Goal: Complete application form

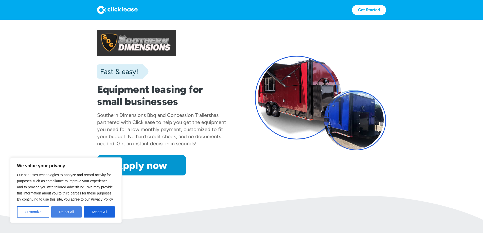
click at [65, 212] on button "Reject All" at bounding box center [66, 211] width 30 height 11
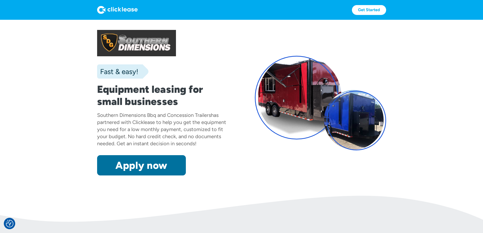
click at [107, 175] on link "Apply now" at bounding box center [141, 165] width 89 height 20
